Goal: Task Accomplishment & Management: Use online tool/utility

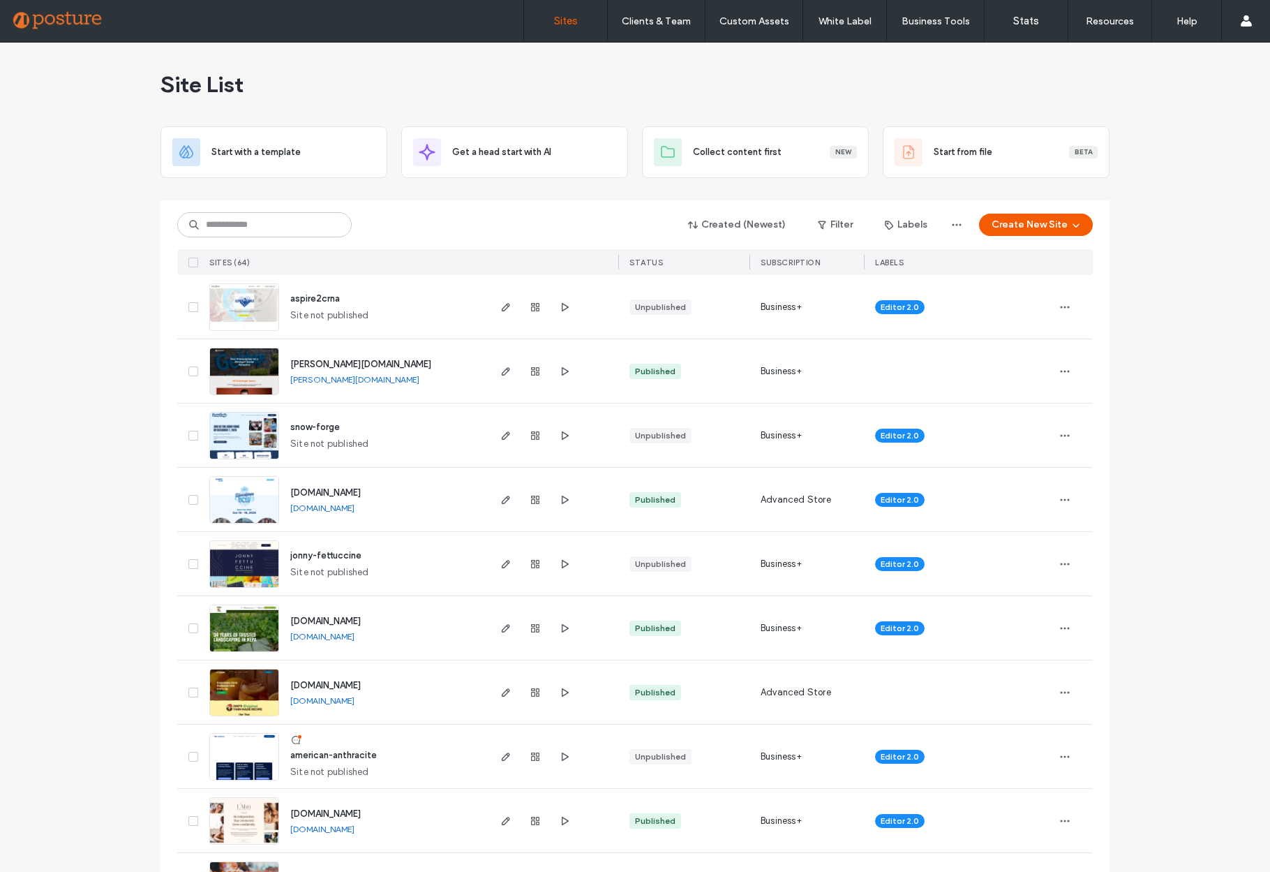
click at [329, 378] on link "[PERSON_NAME][DOMAIN_NAME]" at bounding box center [354, 379] width 129 height 10
click at [224, 380] on img at bounding box center [244, 395] width 68 height 95
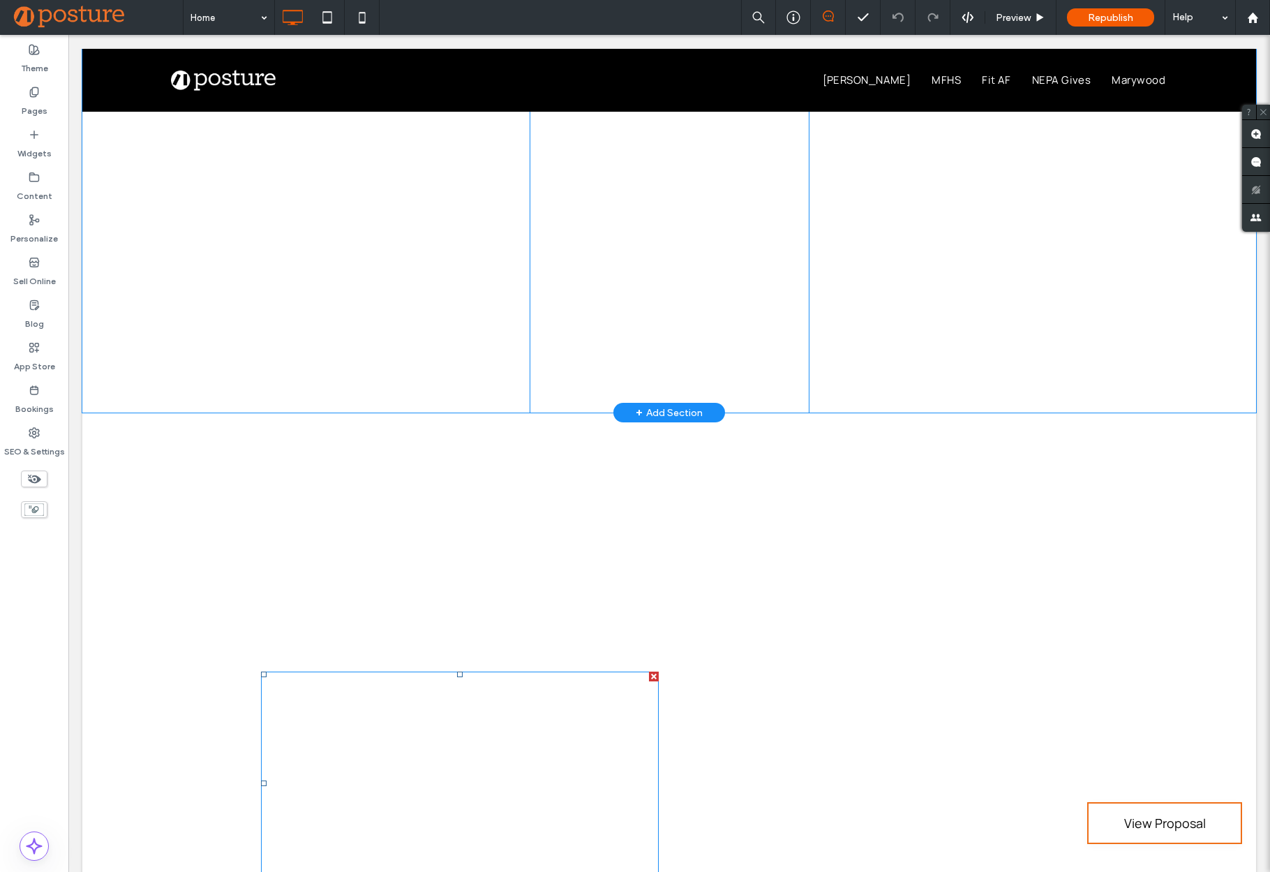
scroll to position [2636, 0]
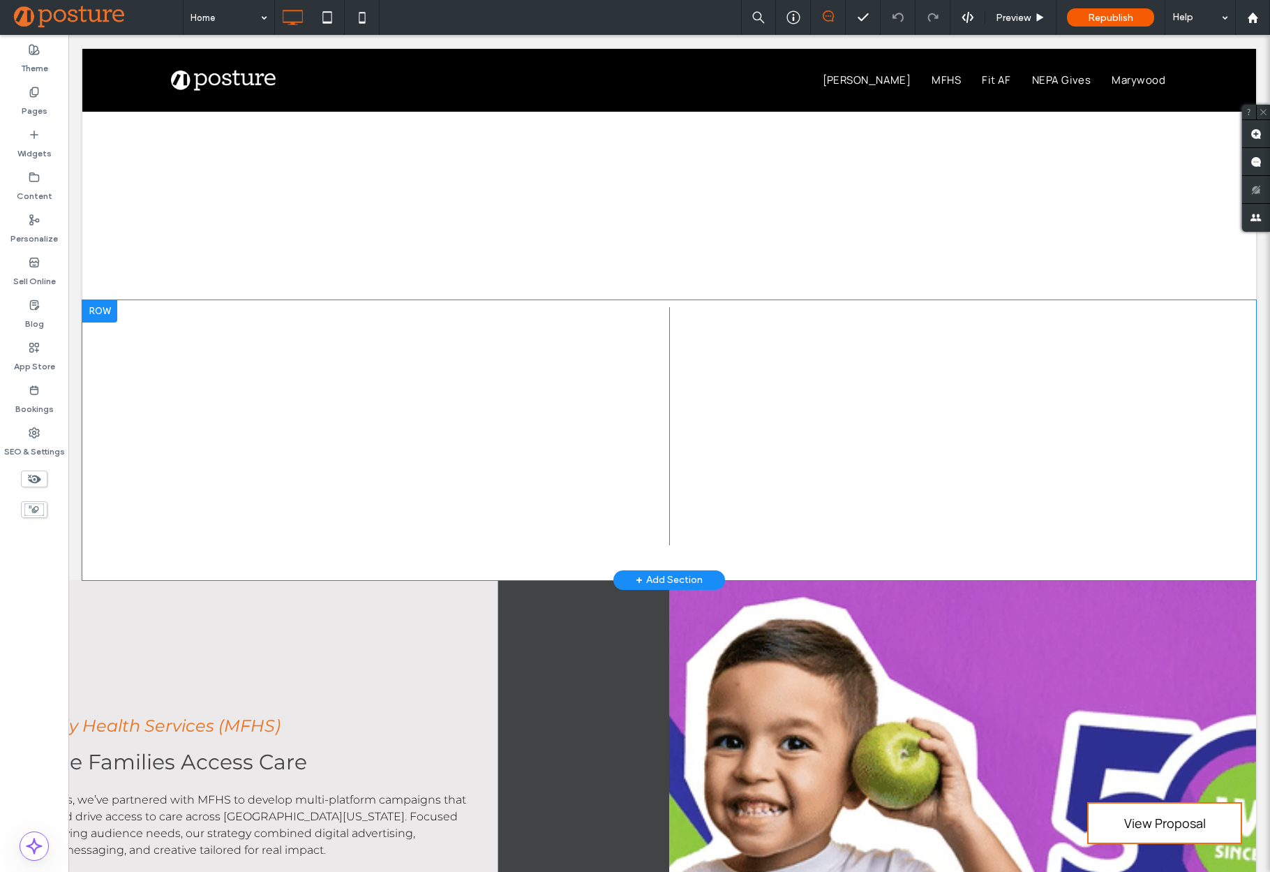
click at [129, 428] on div "Click To Paste Click To Paste Row + Add Section" at bounding box center [669, 440] width 1174 height 280
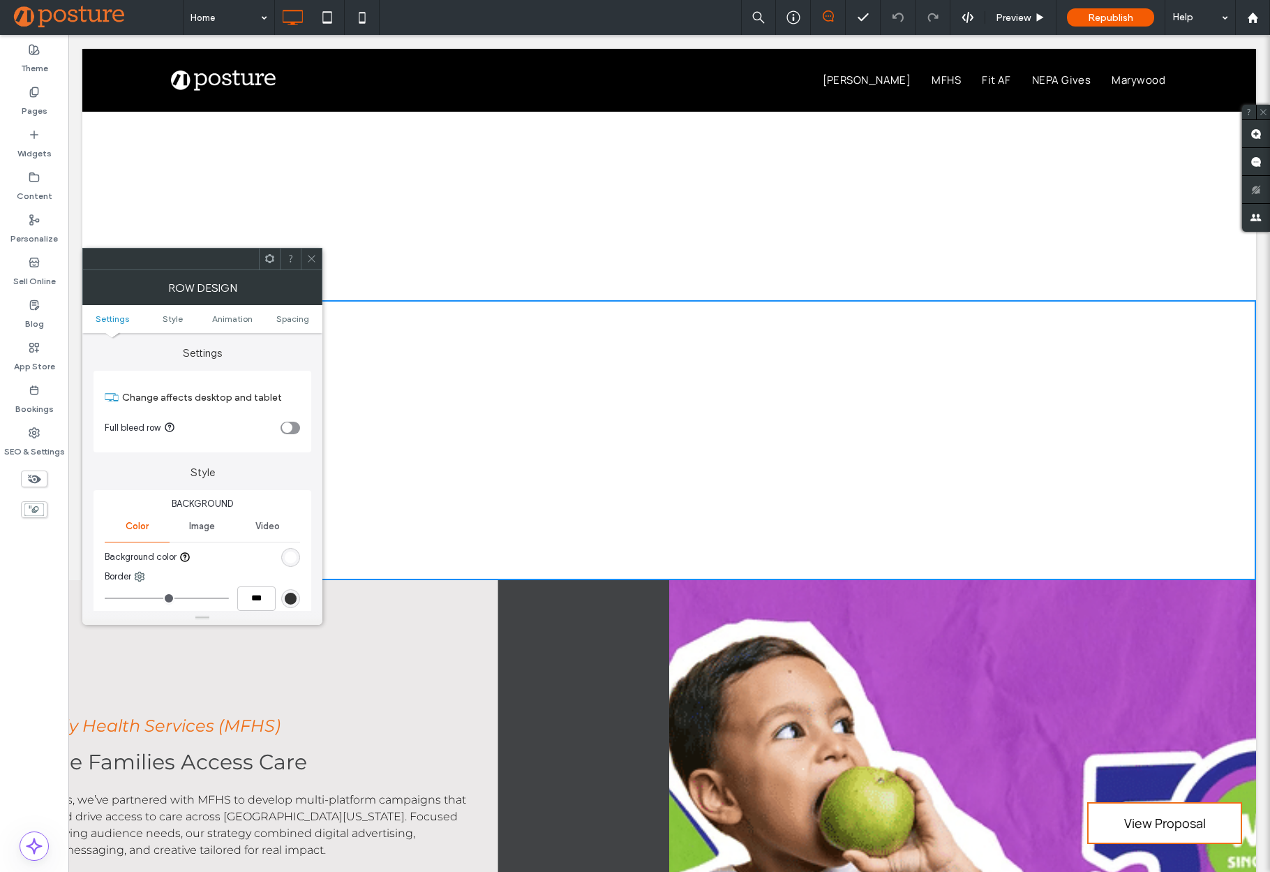
click at [415, 542] on div "Click To Paste Click To Paste Row + Add Section" at bounding box center [669, 440] width 1174 height 280
click at [1116, 430] on div "Click To Paste Click To Paste Row + Add Section" at bounding box center [669, 440] width 1174 height 280
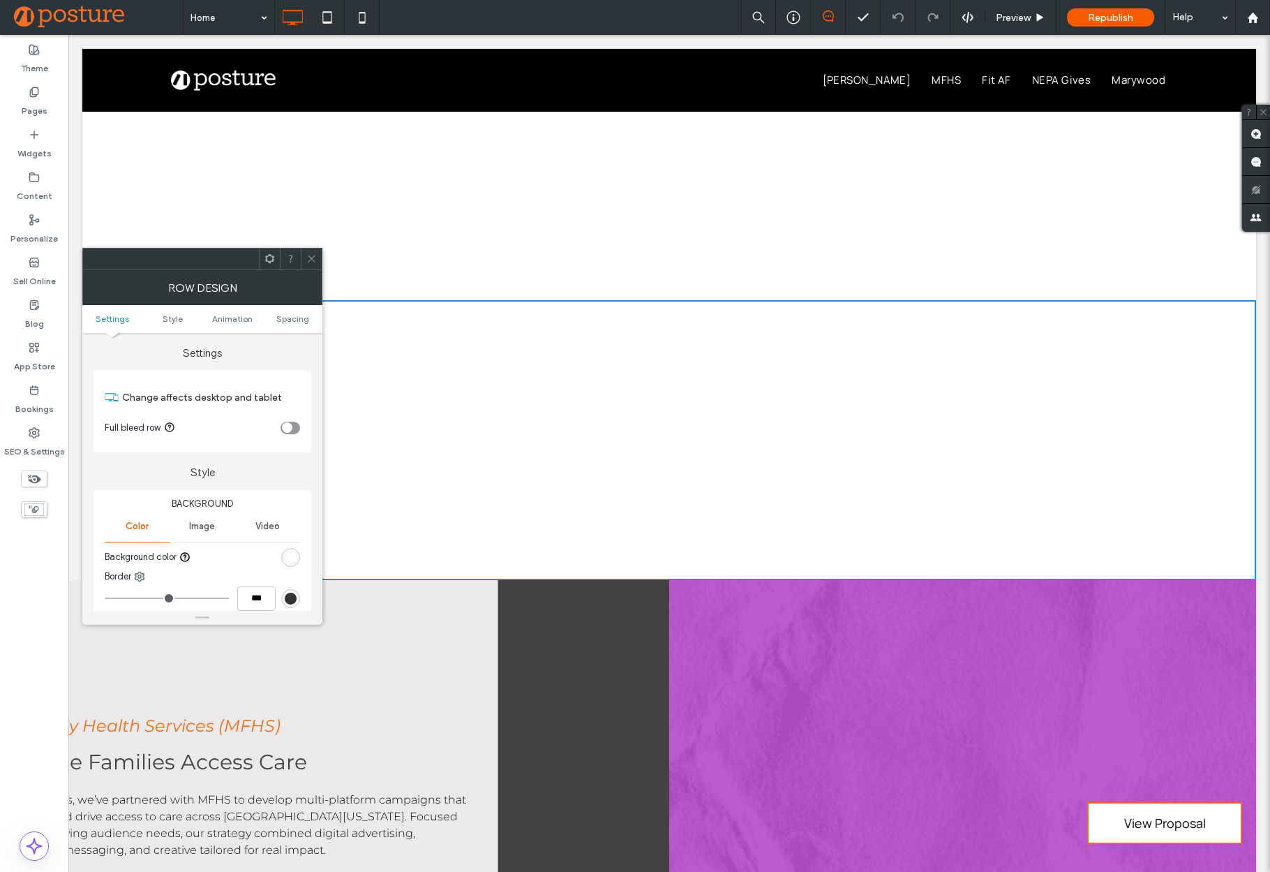
drag, startPoint x: 1191, startPoint y: 202, endPoint x: 1147, endPoint y: 221, distance: 47.8
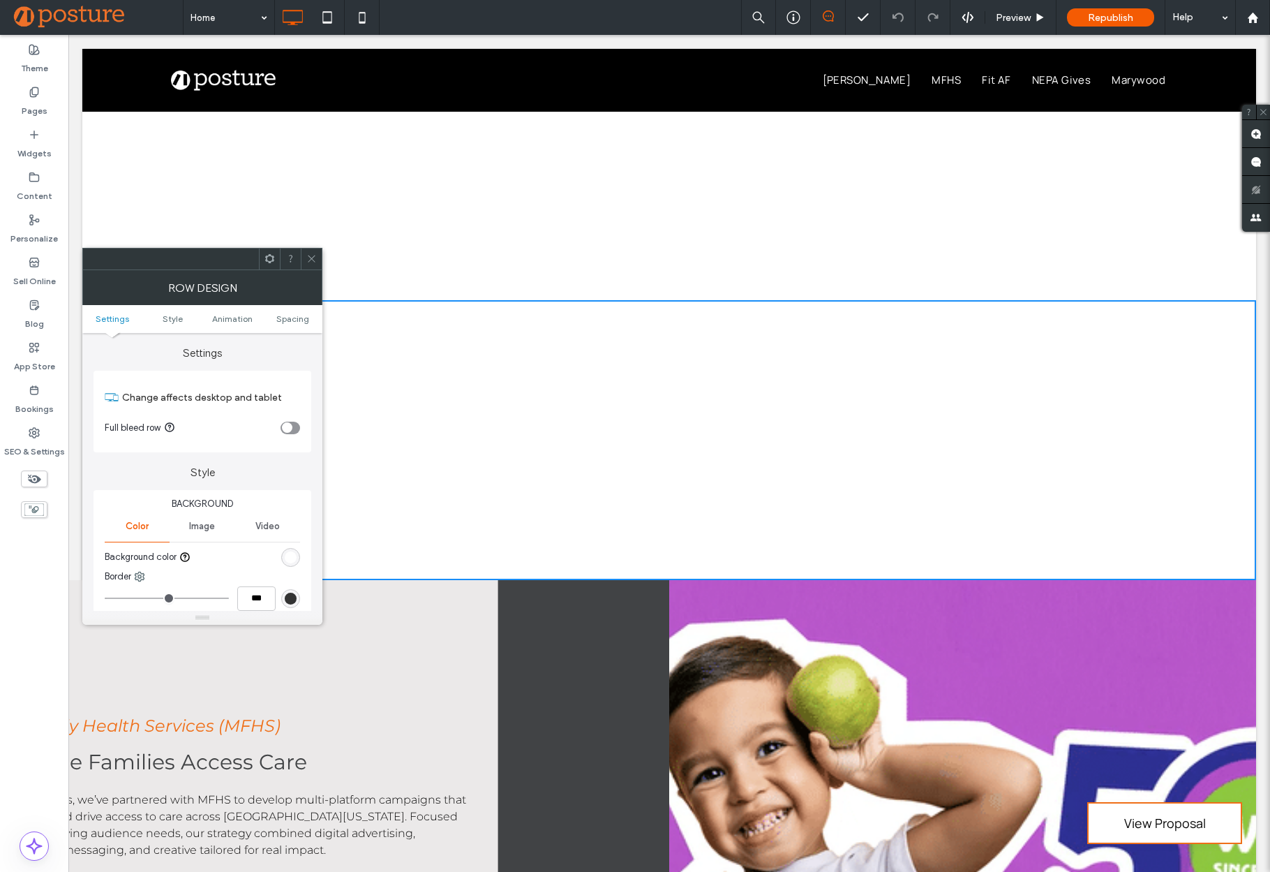
click at [1185, 202] on div "Click To Paste Click To Paste Row + Add Section" at bounding box center [669, 177] width 1174 height 245
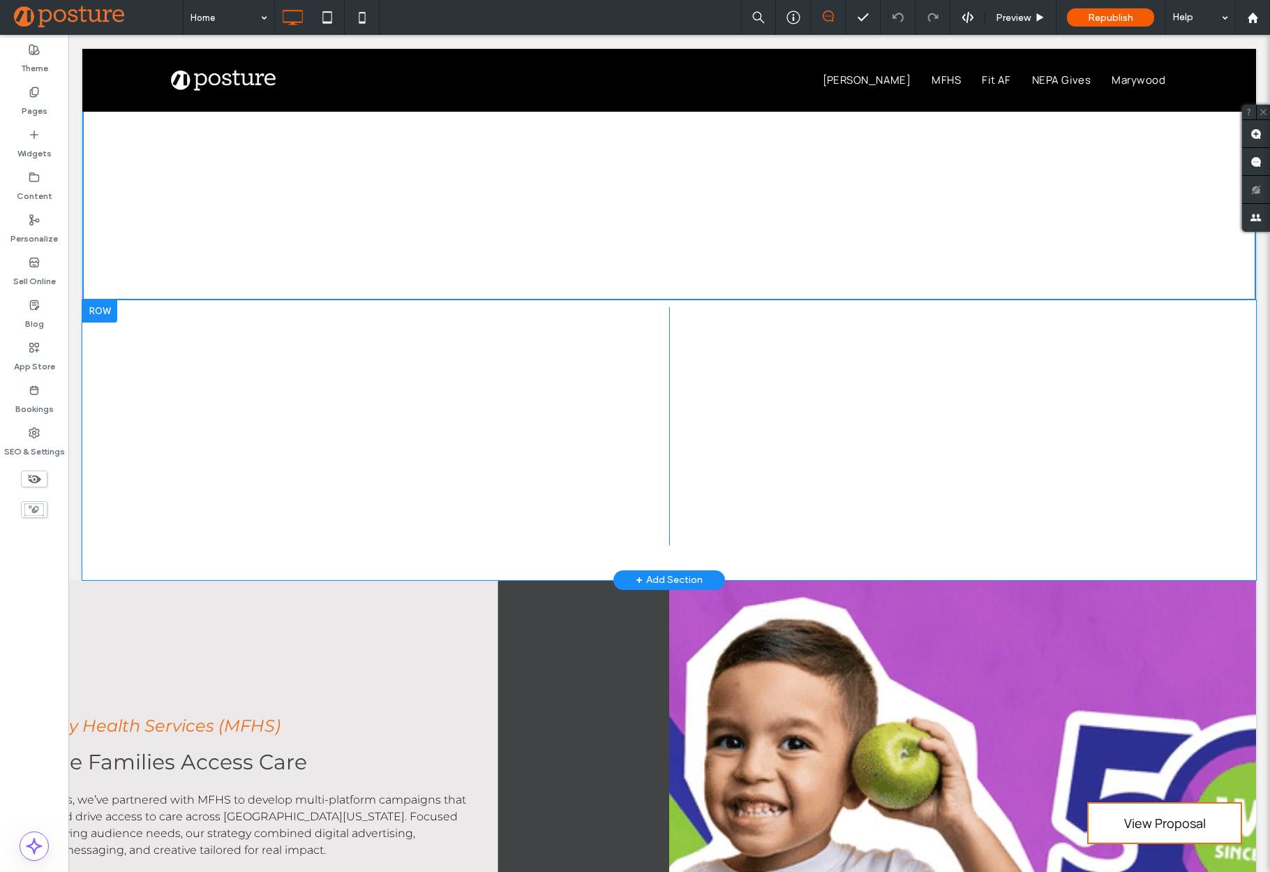
click at [646, 572] on div "+ Add Section" at bounding box center [669, 579] width 67 height 15
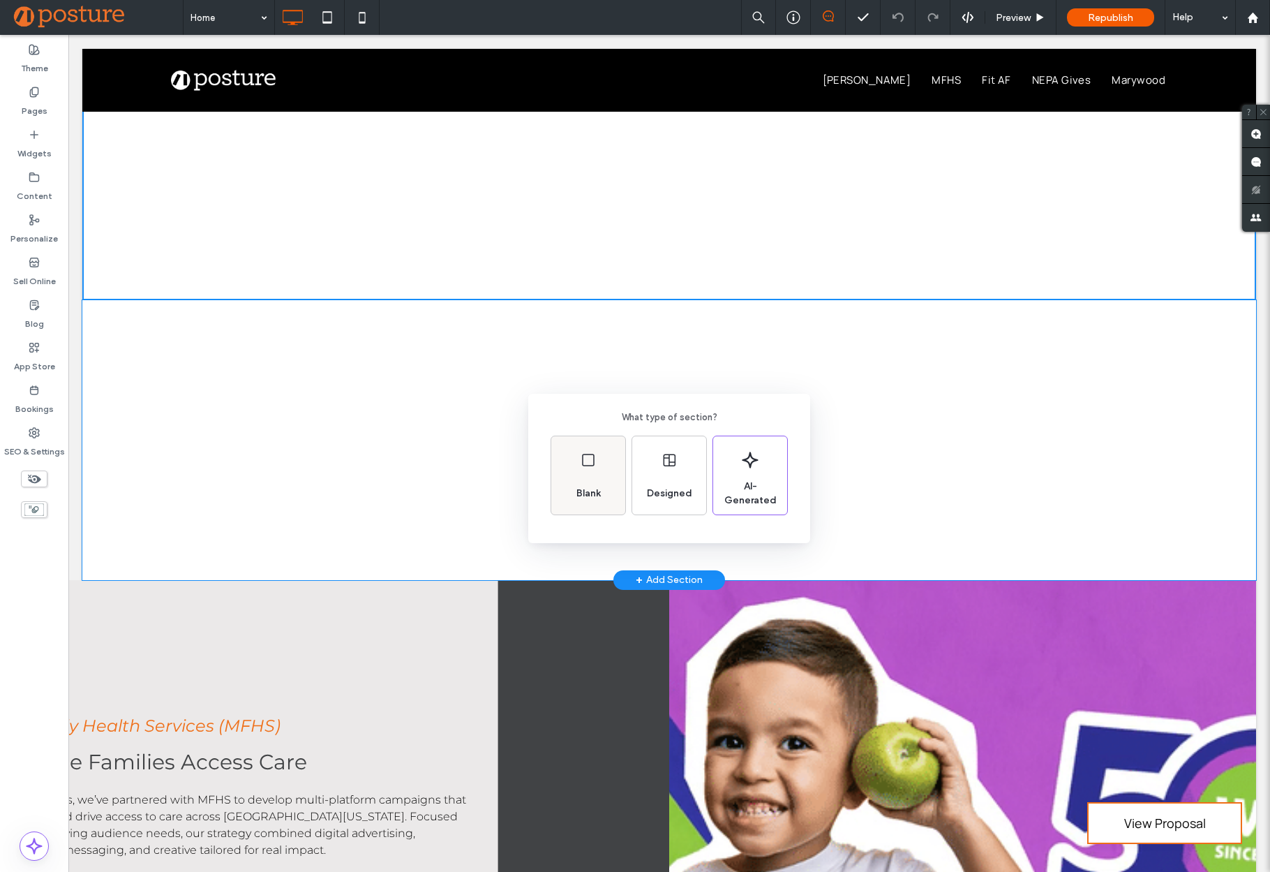
click at [586, 473] on div "Blank" at bounding box center [588, 475] width 74 height 78
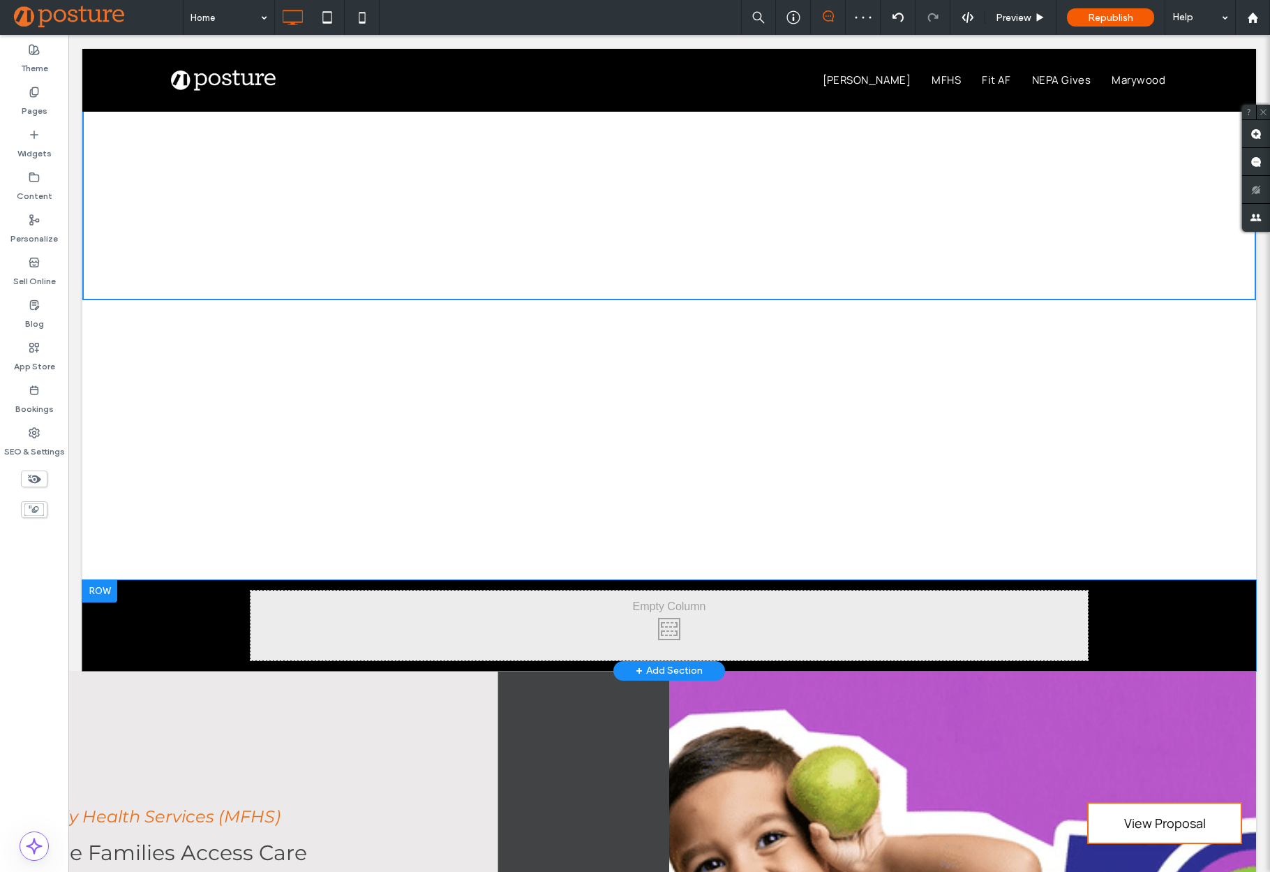
click at [103, 580] on div at bounding box center [99, 591] width 35 height 22
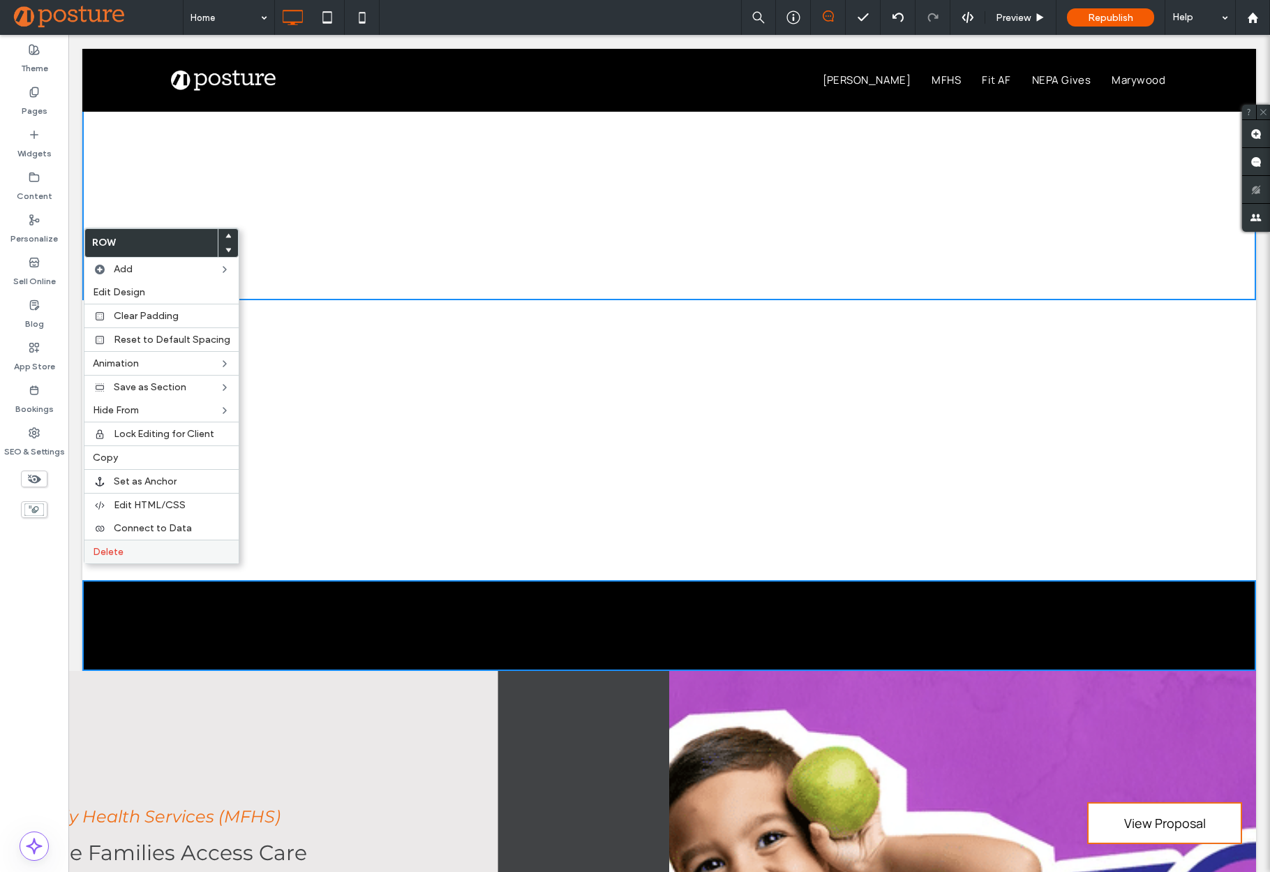
click at [119, 550] on span "Delete" at bounding box center [108, 552] width 31 height 12
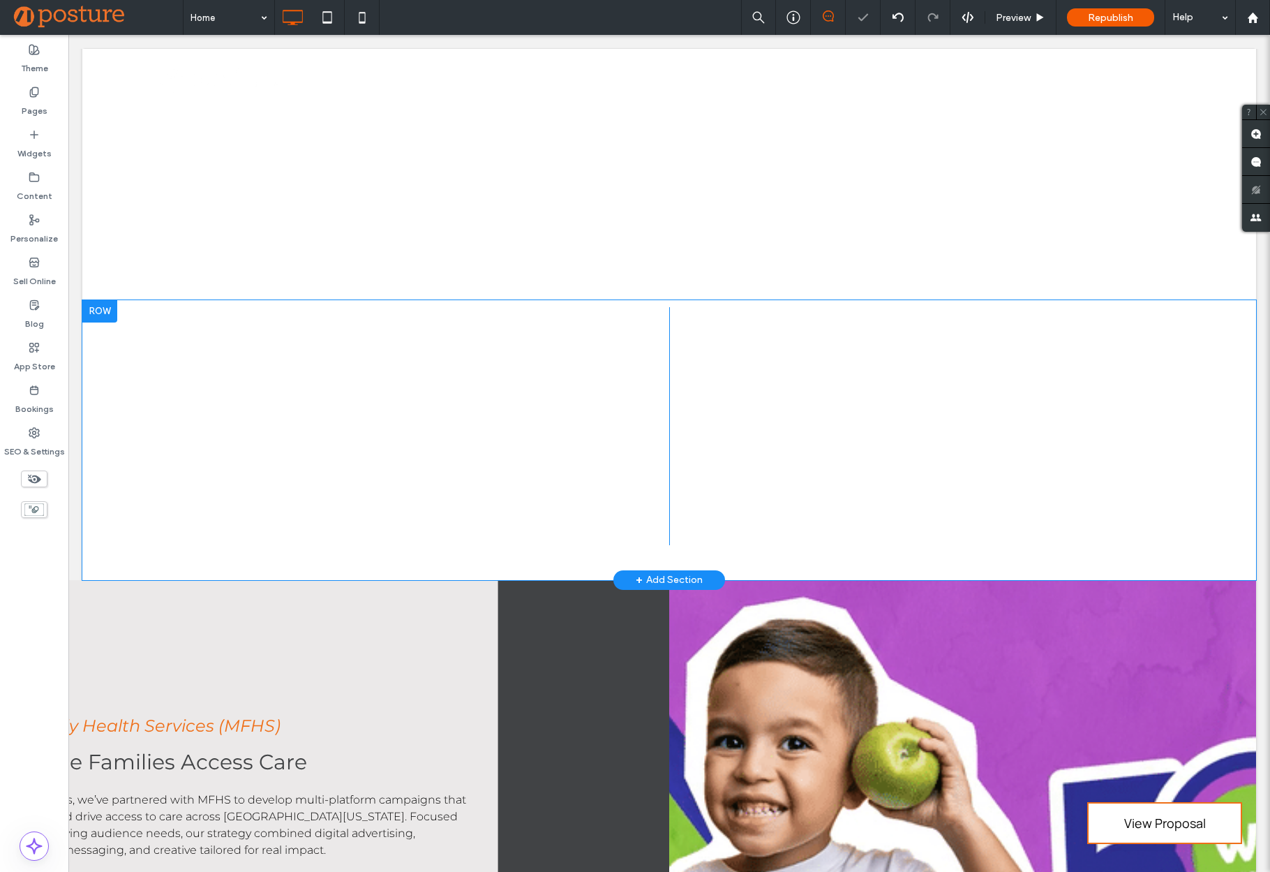
click at [103, 300] on div at bounding box center [99, 311] width 35 height 22
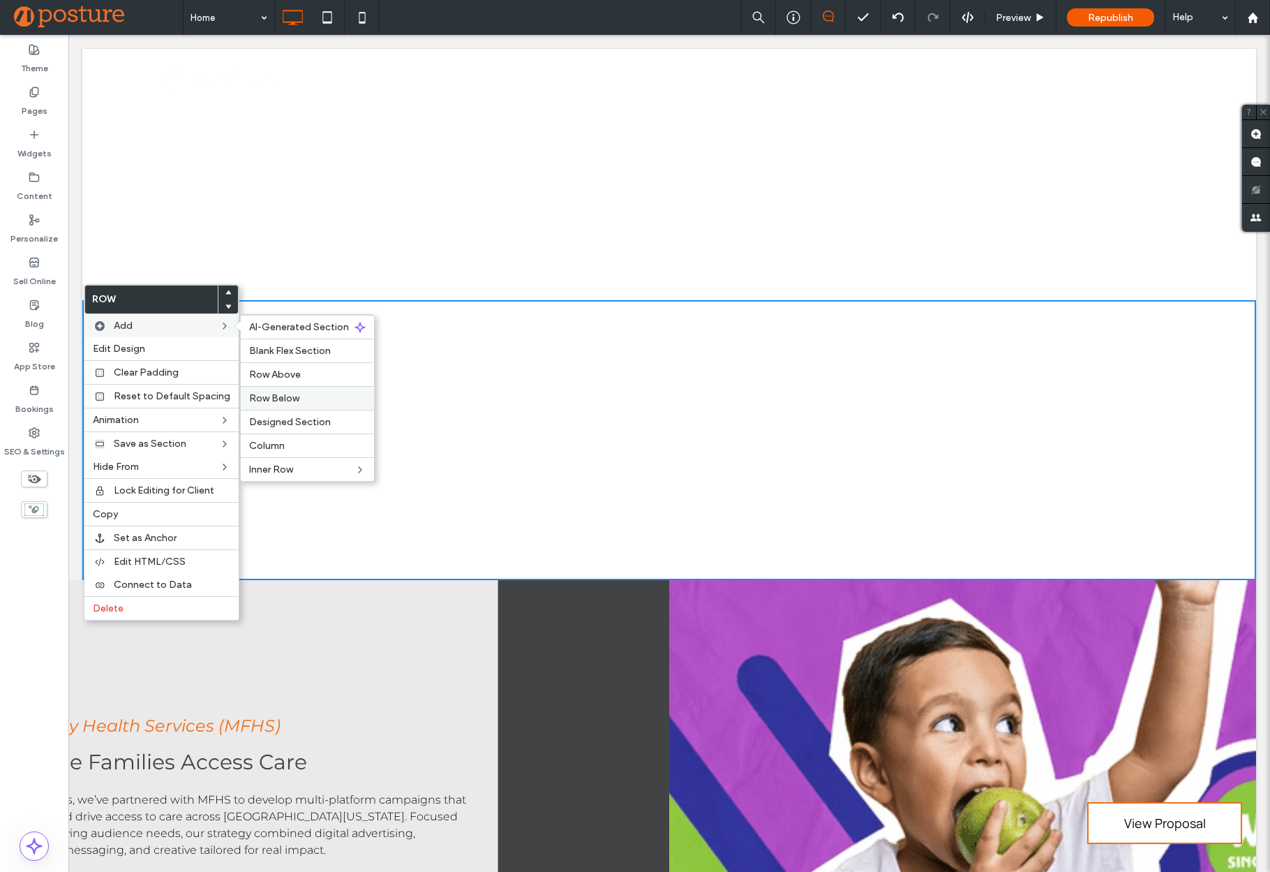
click at [285, 400] on span "Row Below" at bounding box center [274, 398] width 50 height 12
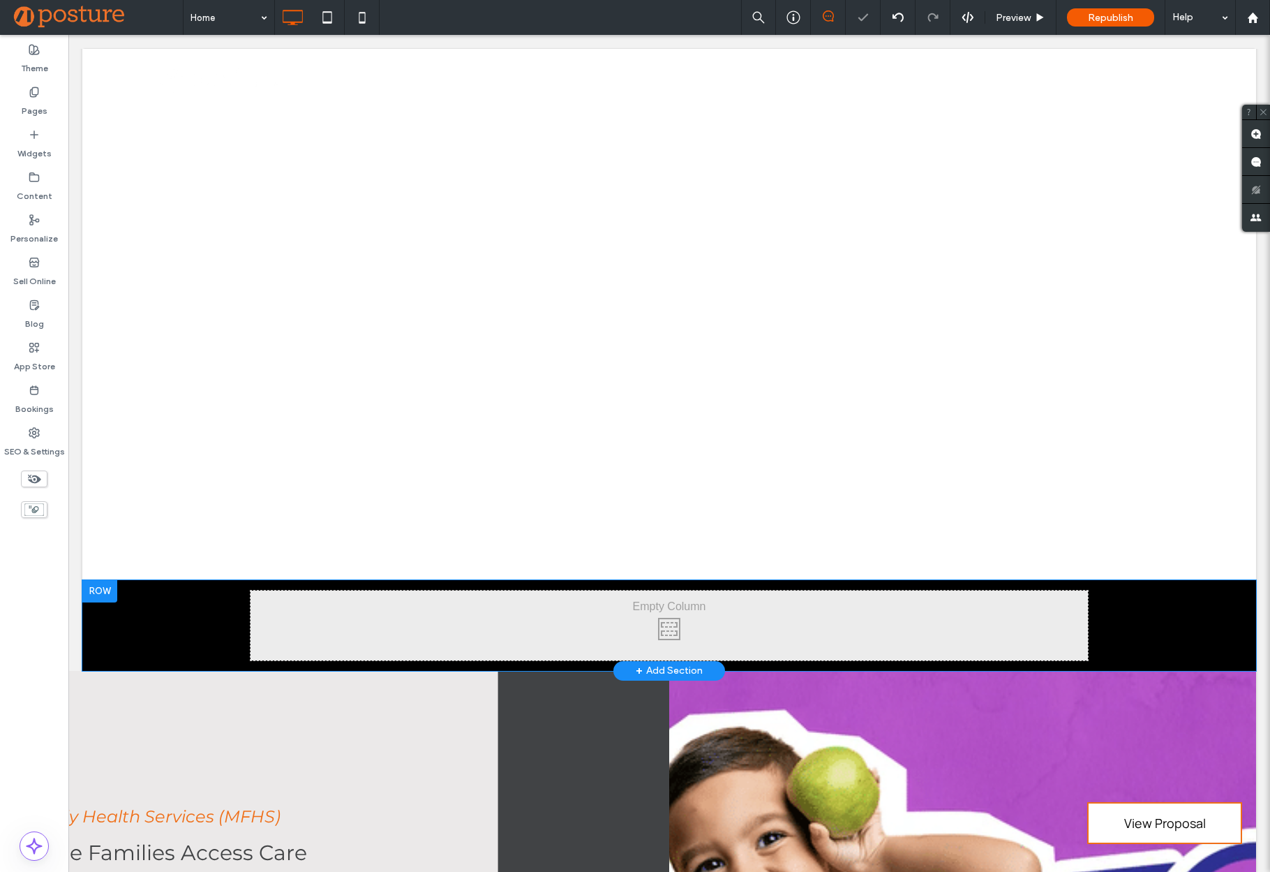
click at [140, 586] on div "Click To Paste Click To Paste Row + Add Section" at bounding box center [669, 625] width 1174 height 91
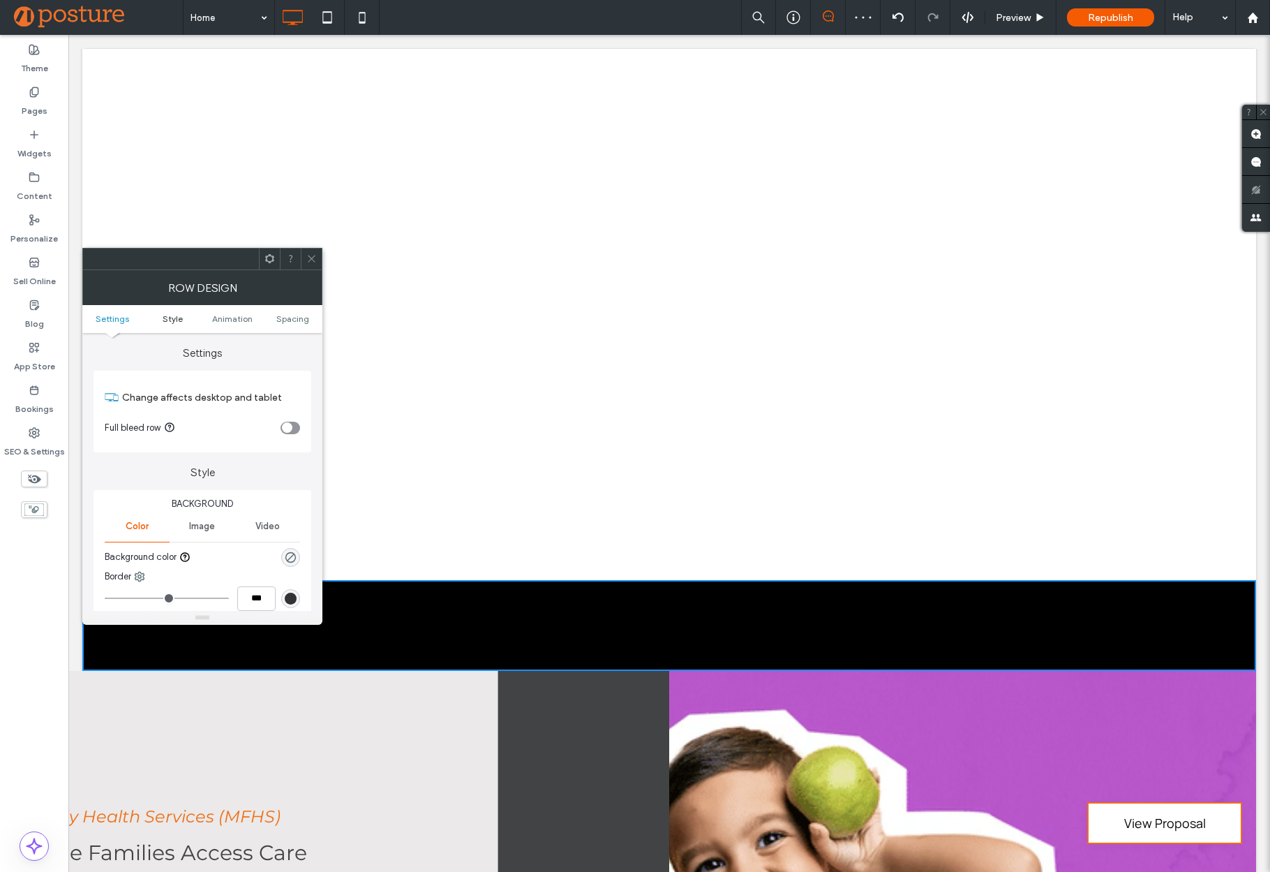
click at [168, 315] on span "Style" at bounding box center [173, 318] width 20 height 10
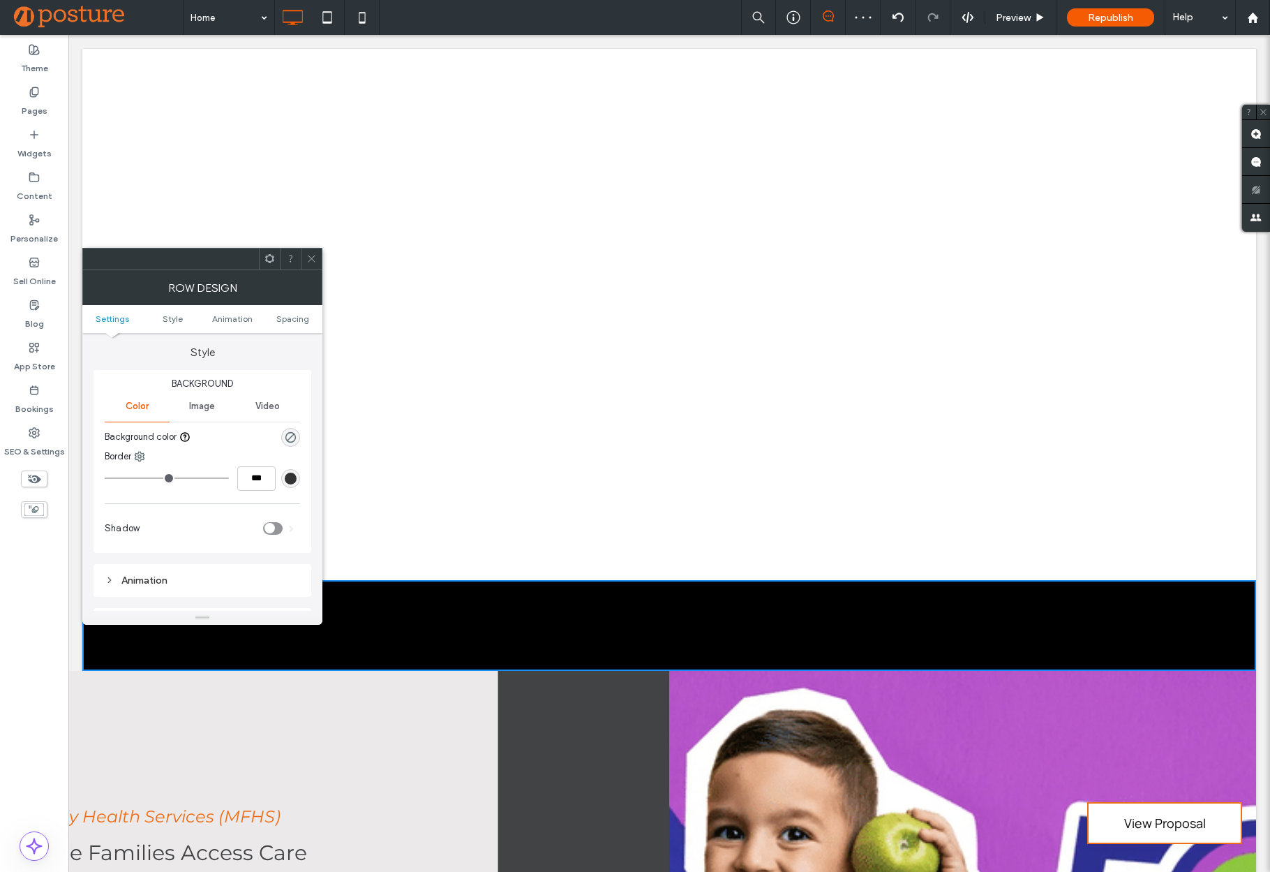
scroll to position [120, 0]
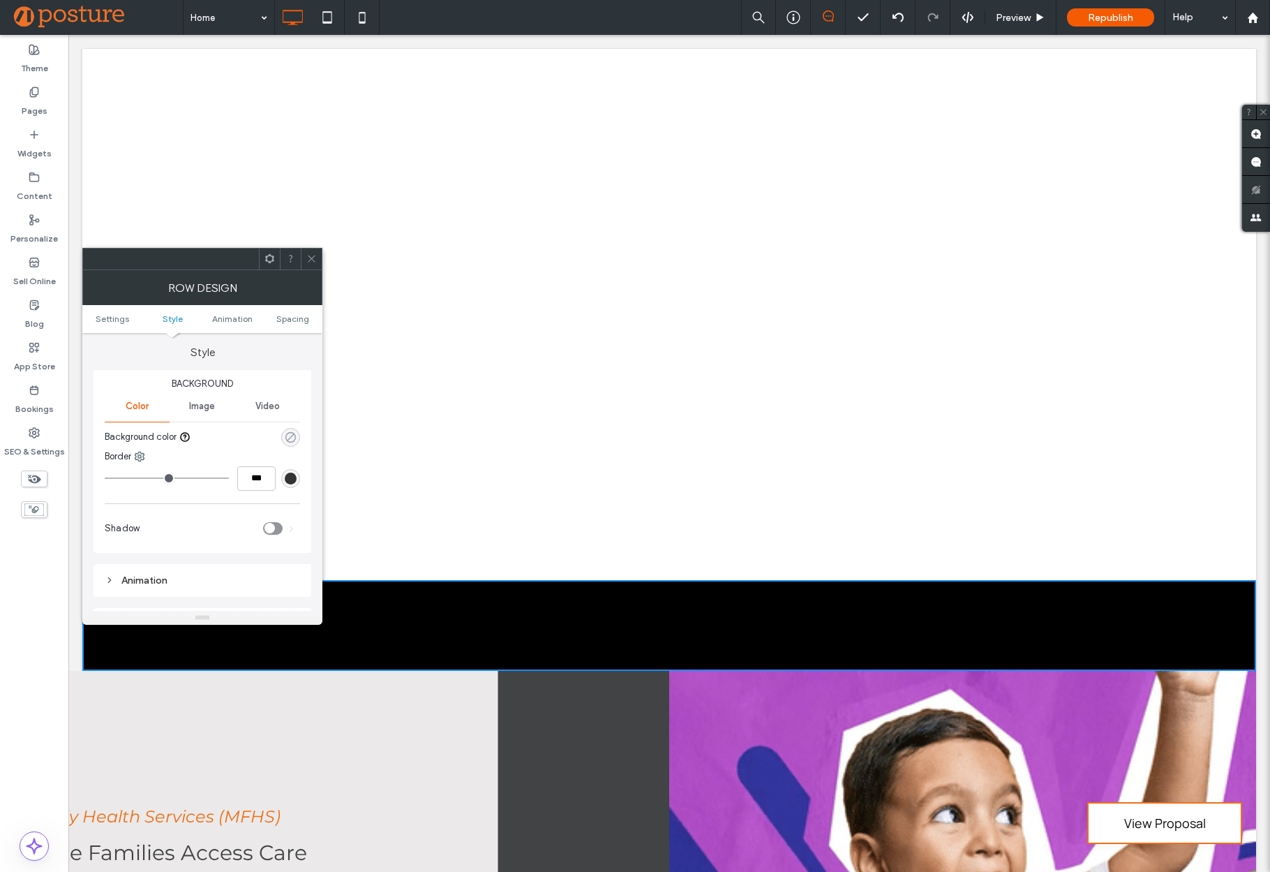
click at [293, 433] on use "rgba(0, 0, 0, 0)" at bounding box center [290, 436] width 10 height 10
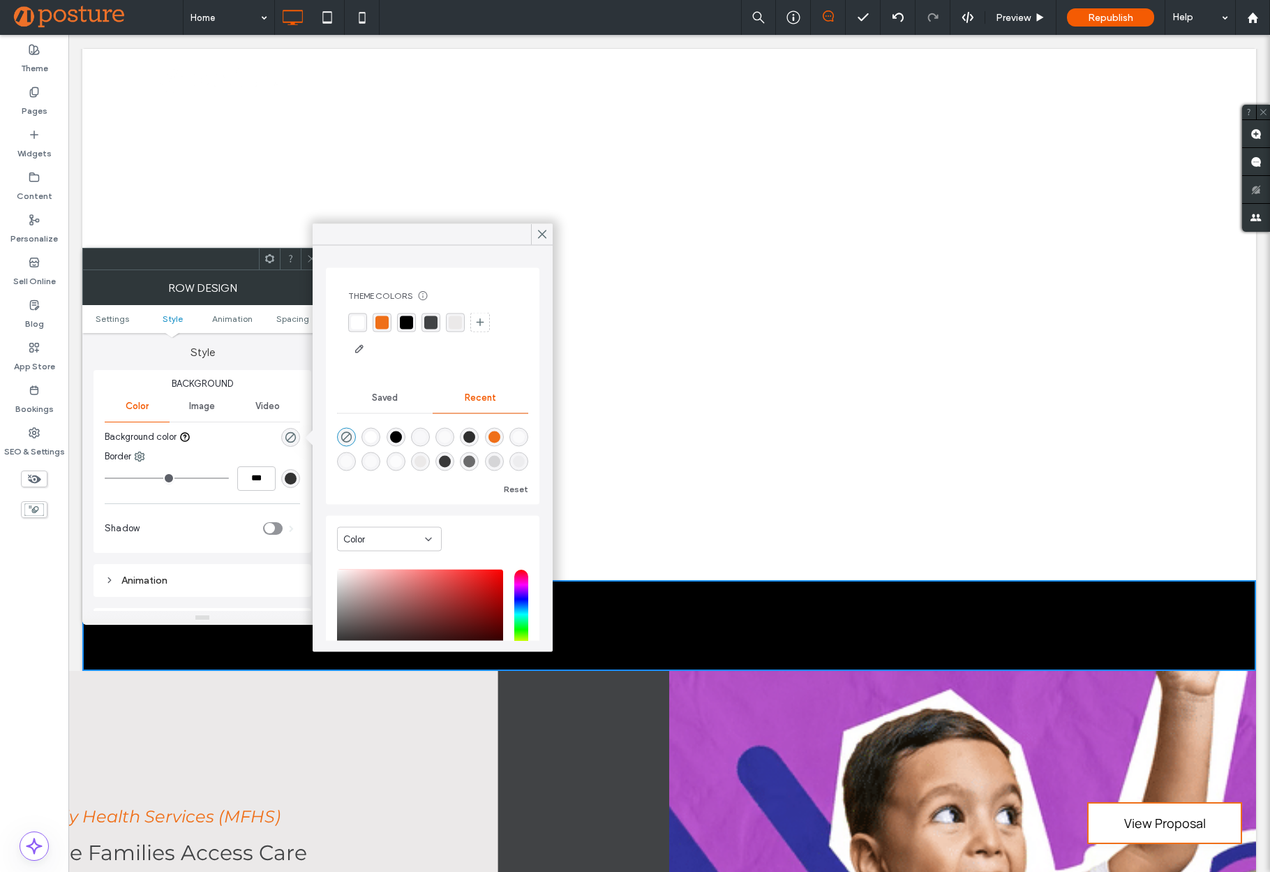
click at [359, 320] on div "rgba(255,255,255,1)" at bounding box center [357, 321] width 13 height 13
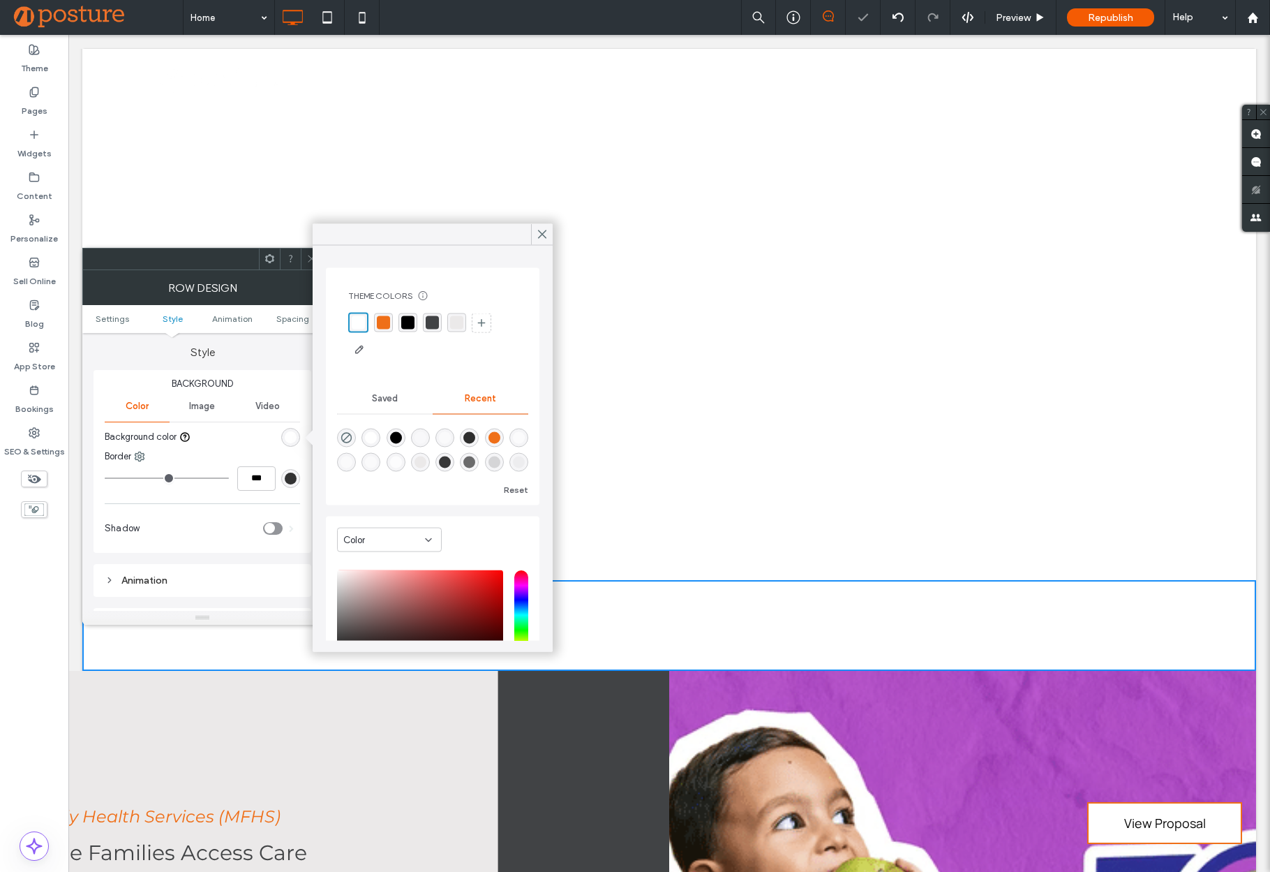
click at [1166, 528] on div "Click To Paste Click To Paste Row + Add Section" at bounding box center [669, 440] width 1174 height 280
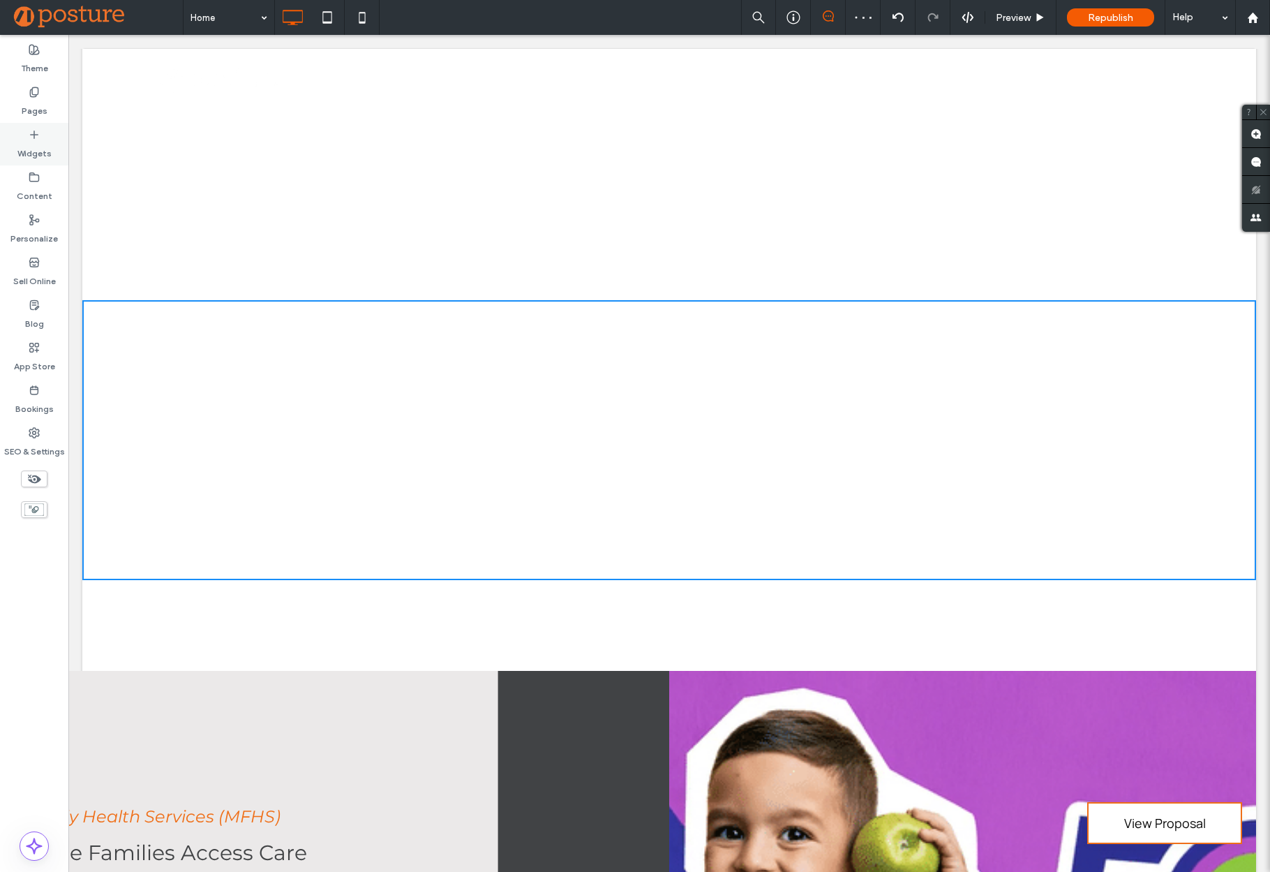
click at [35, 139] on icon at bounding box center [34, 134] width 11 height 11
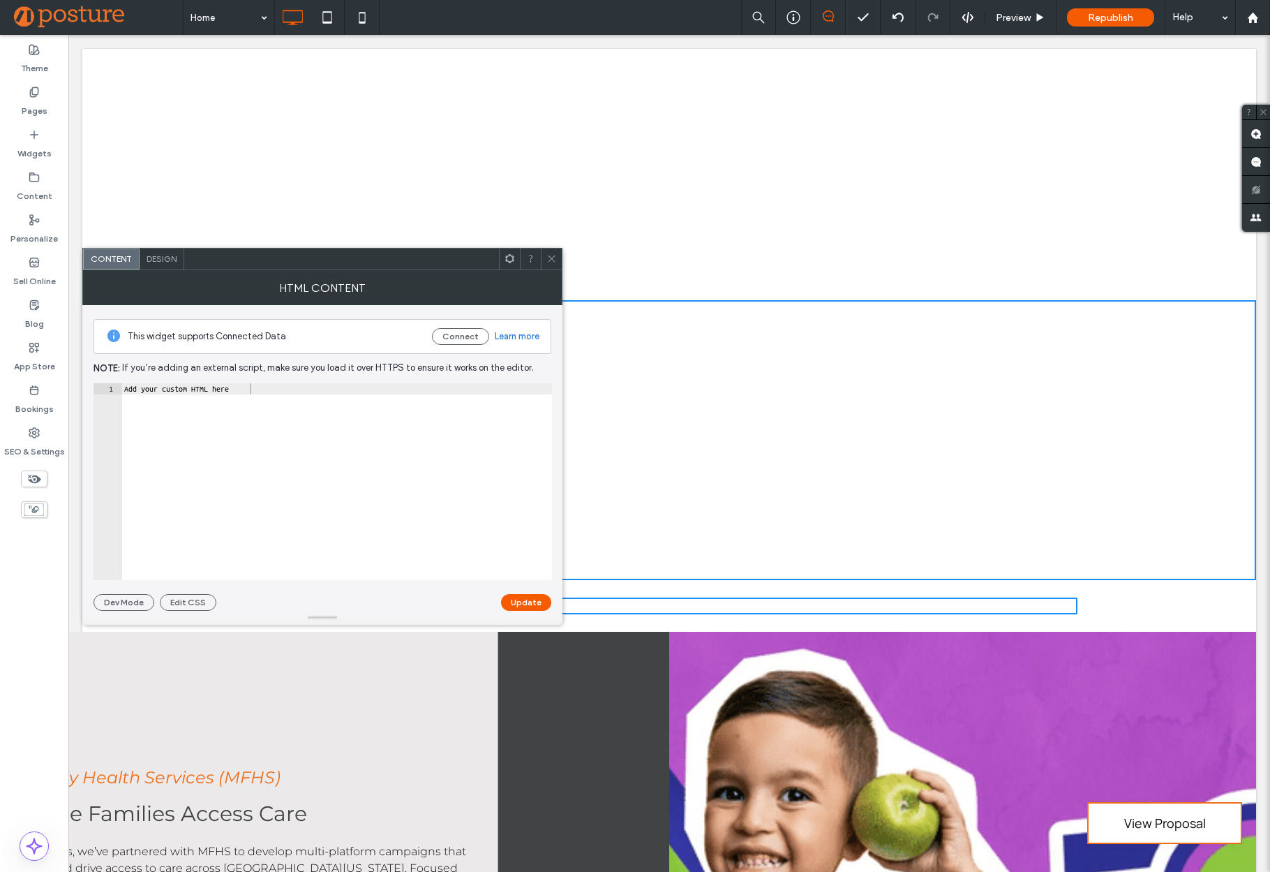
type textarea "**********"
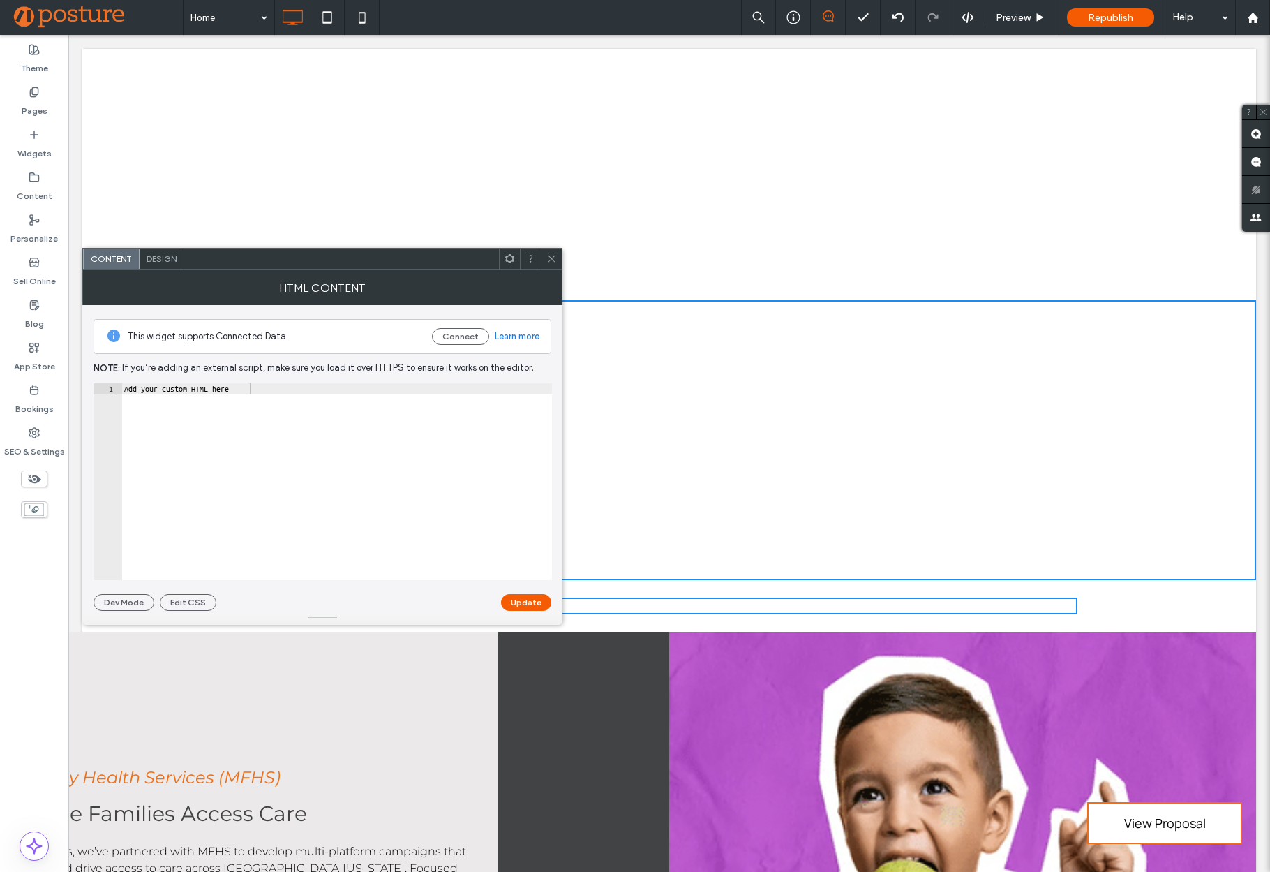
click at [338, 437] on div "Add your custom HTML here" at bounding box center [336, 492] width 431 height 219
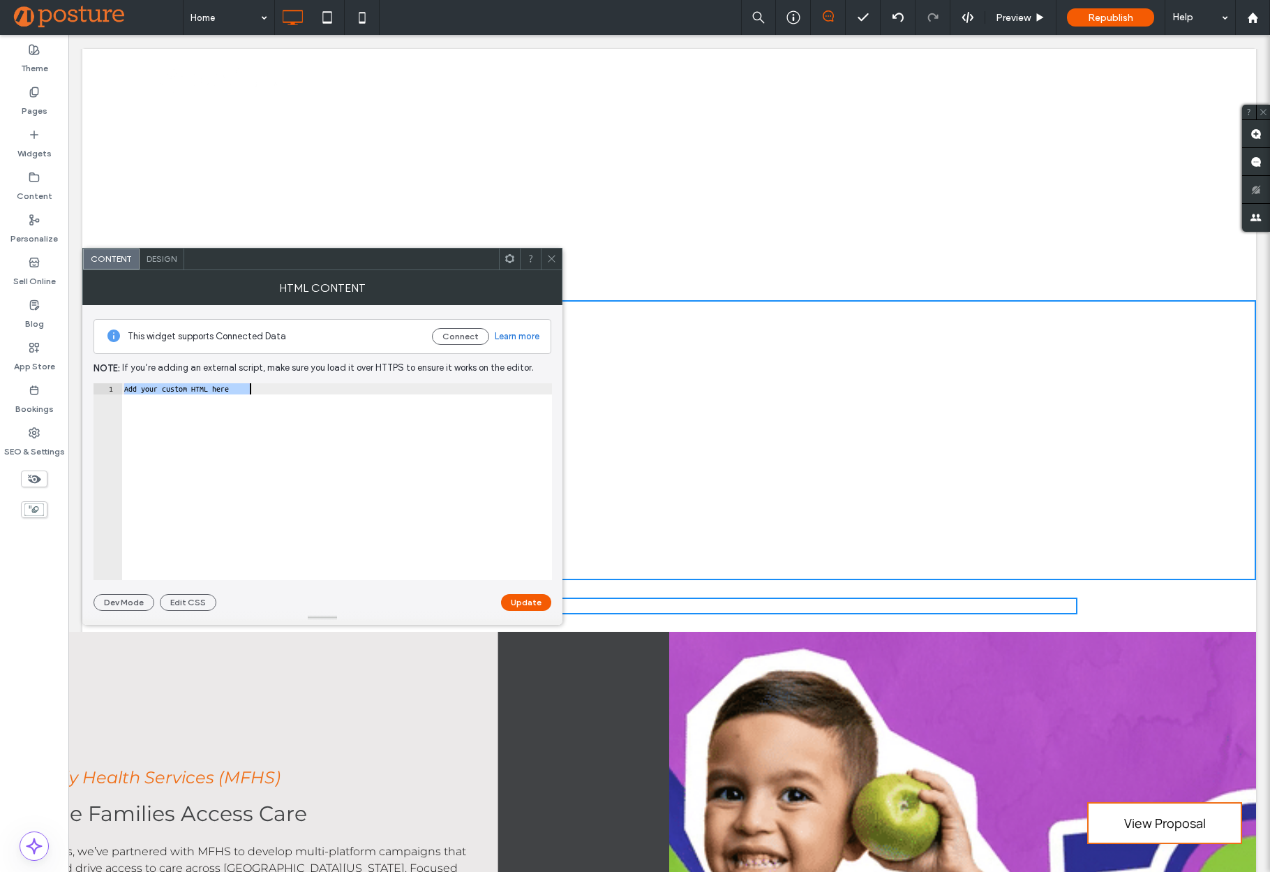
paste textarea "Cursor at row 1"
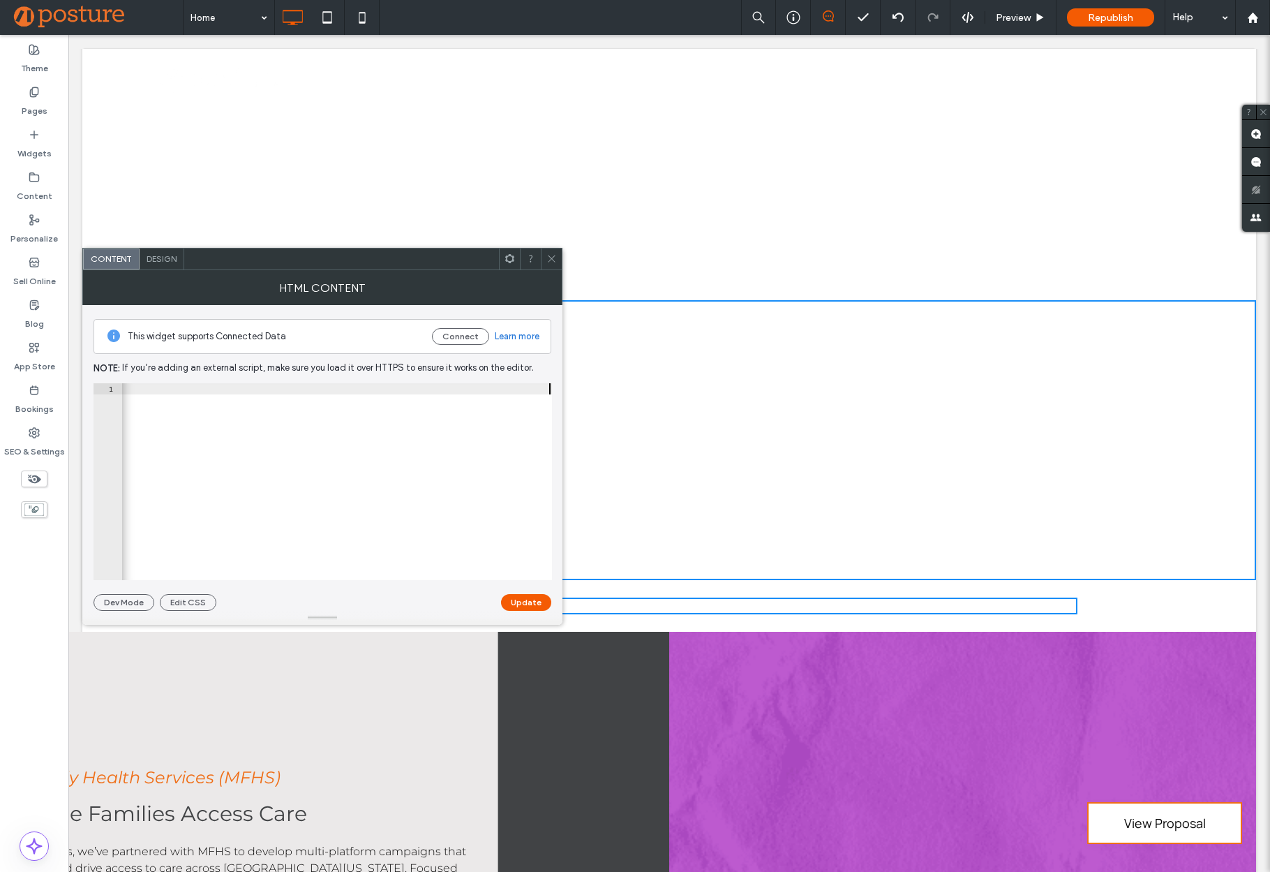
scroll to position [0, 2239]
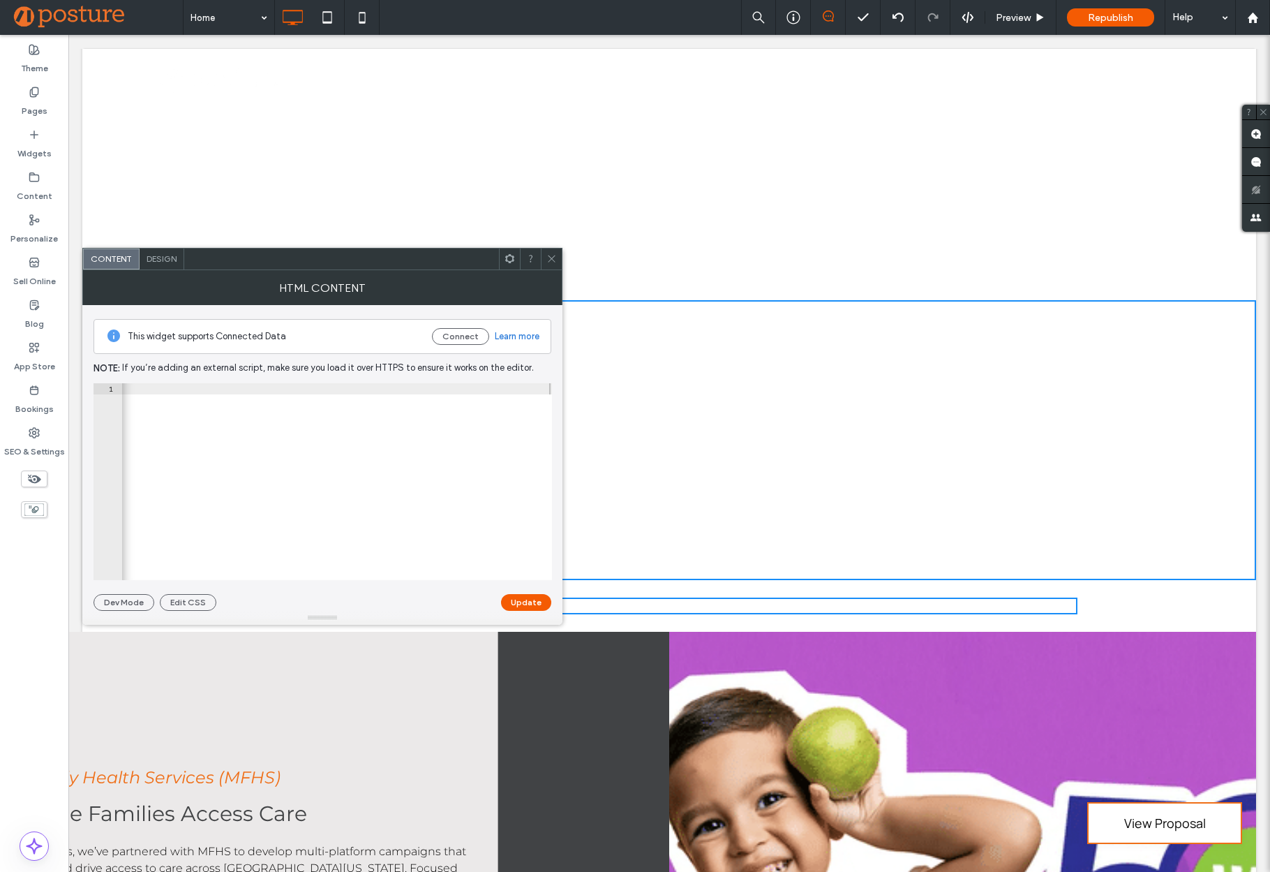
click at [536, 599] on button "Update" at bounding box center [526, 602] width 50 height 17
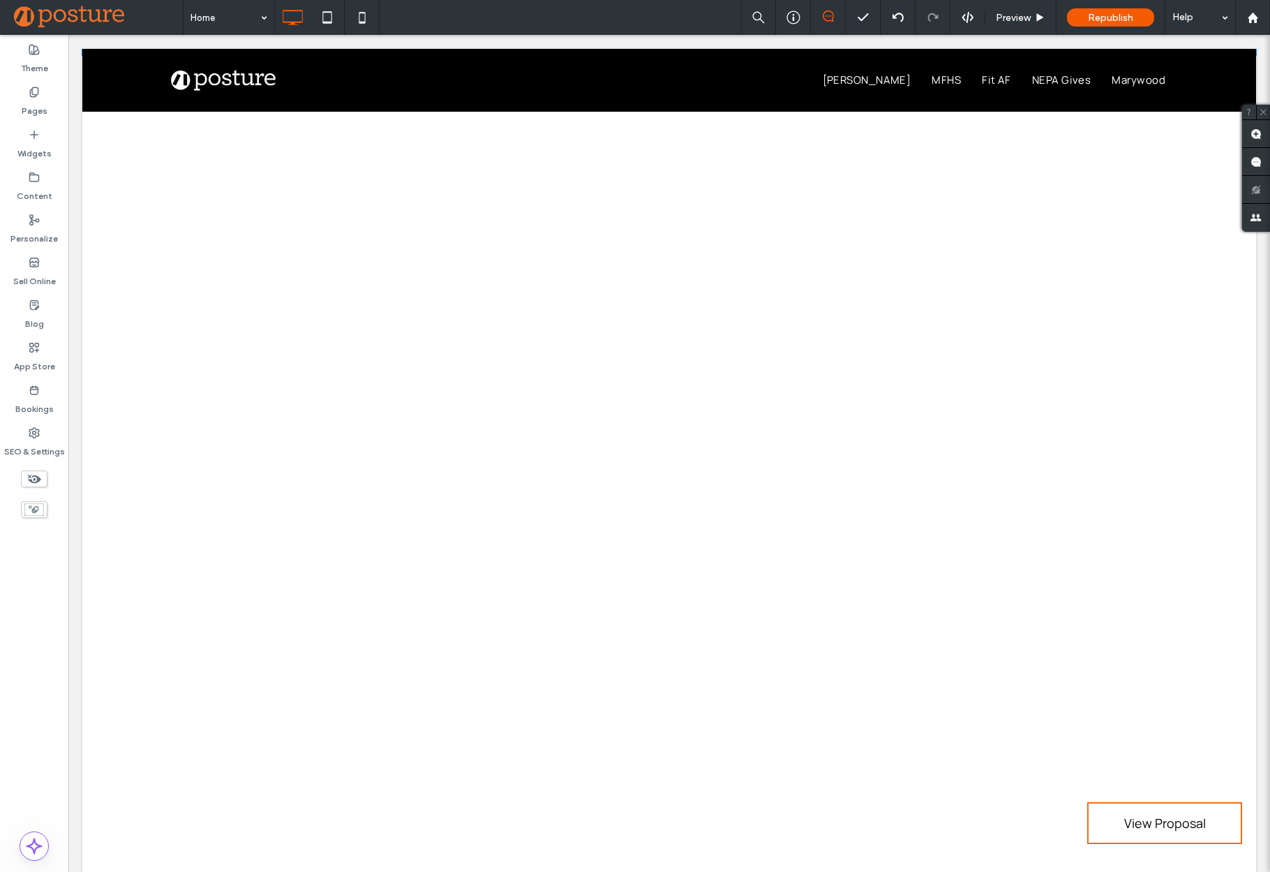
scroll to position [2198, 0]
click at [1103, 16] on span "Republish" at bounding box center [1110, 18] width 45 height 12
